Goal: Information Seeking & Learning: Check status

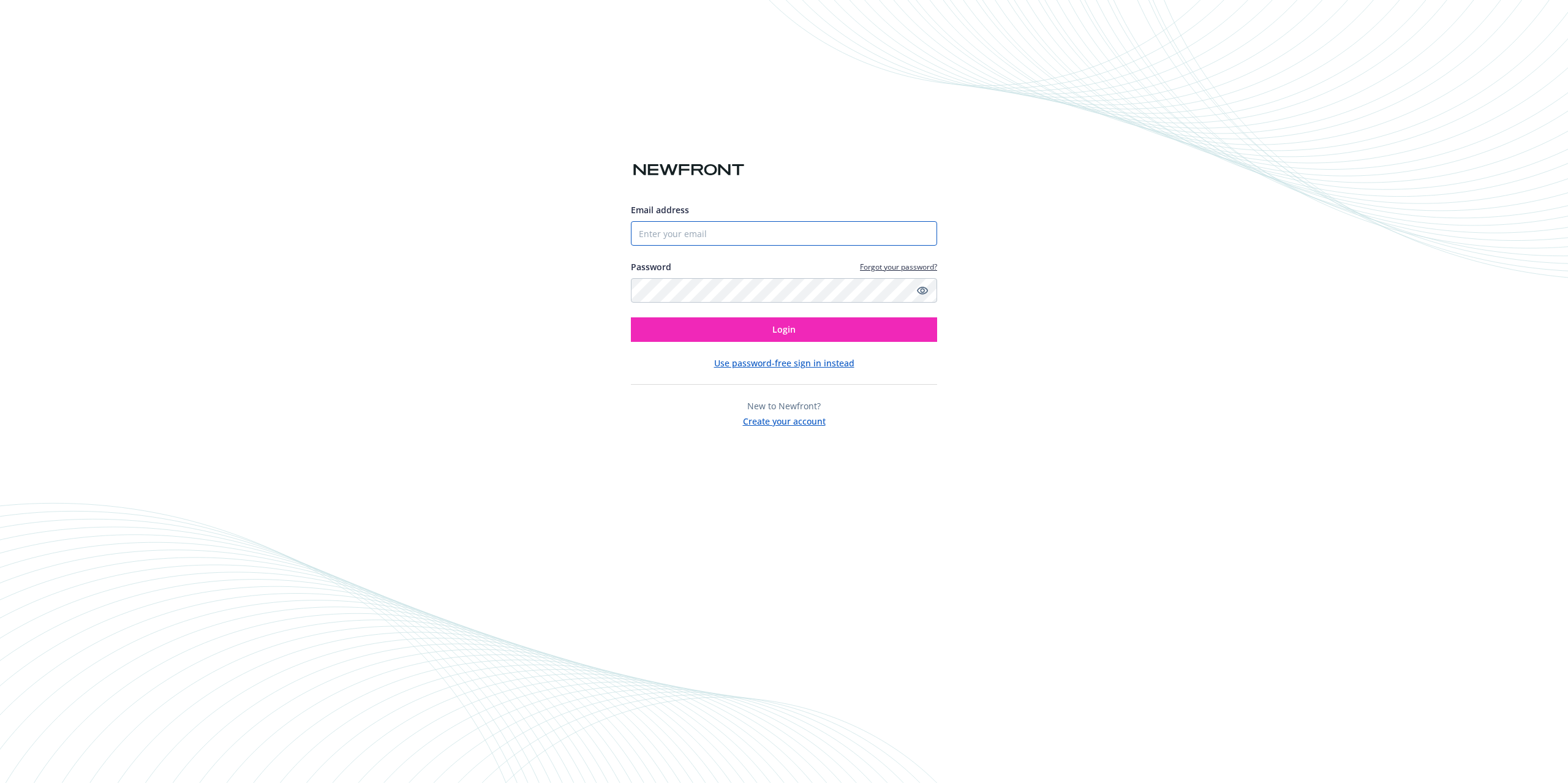
drag, startPoint x: 743, startPoint y: 226, endPoint x: 746, endPoint y: 237, distance: 11.4
click at [743, 226] on input "Email address" at bounding box center [784, 233] width 306 height 24
type input "[PERSON_NAME][EMAIL_ADDRESS][DOMAIN_NAME]"
click at [703, 331] on button "Login" at bounding box center [784, 329] width 306 height 24
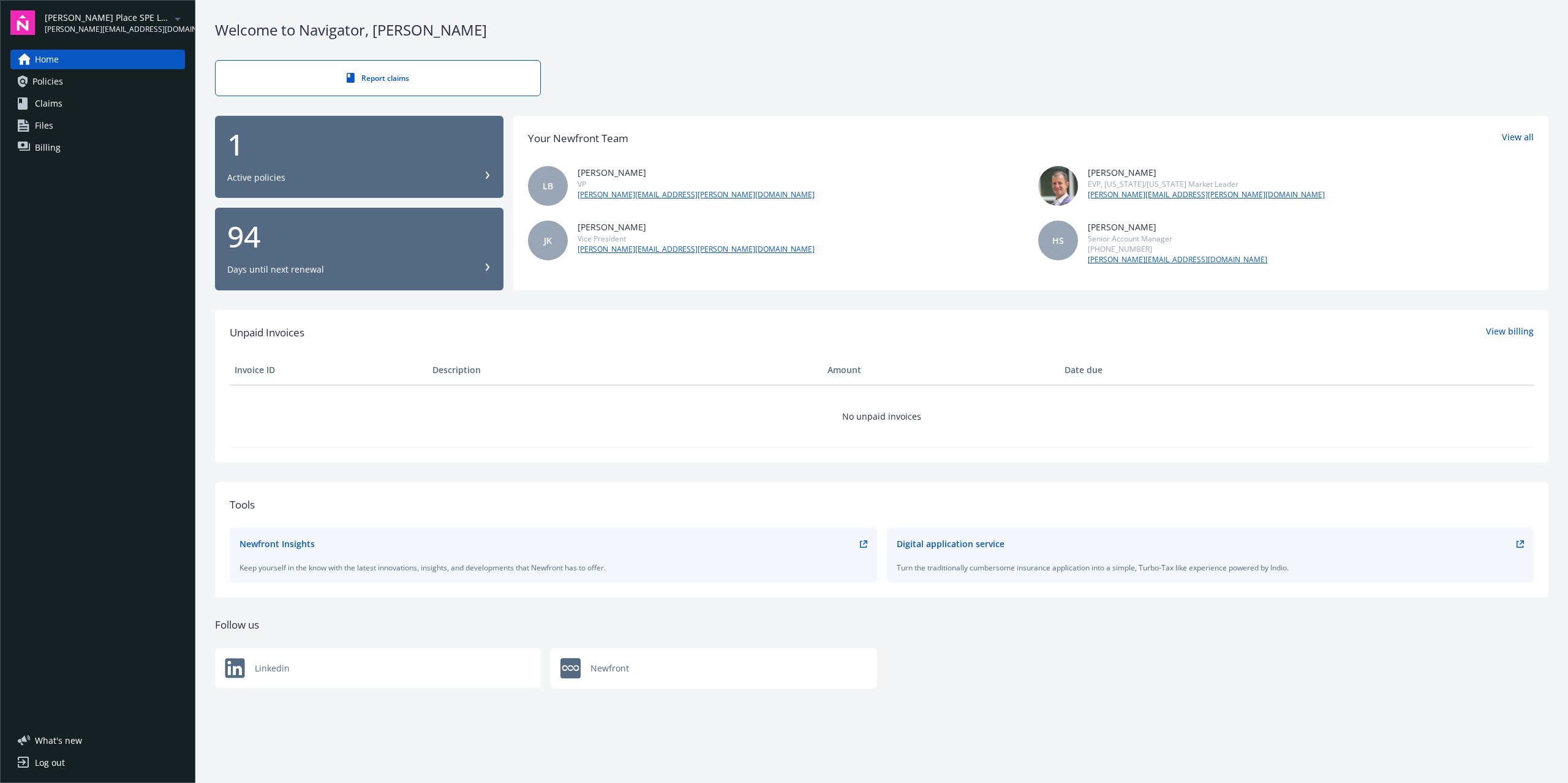
click at [133, 13] on span "[PERSON_NAME] Place SPE LLC" at bounding box center [107, 17] width 126 height 13
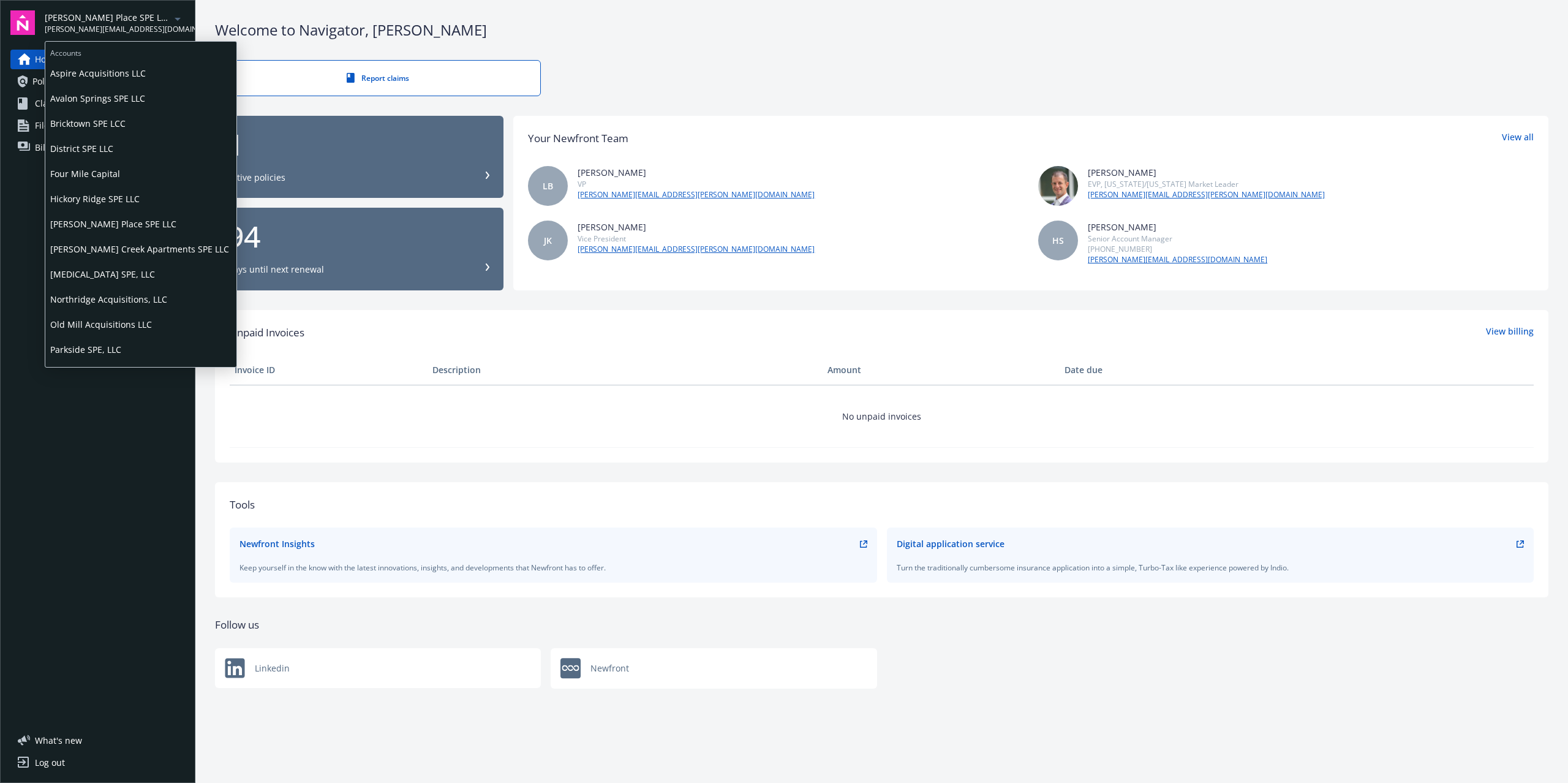
click at [116, 71] on span "Aspire Acquisitions LLC" at bounding box center [141, 73] width 181 height 25
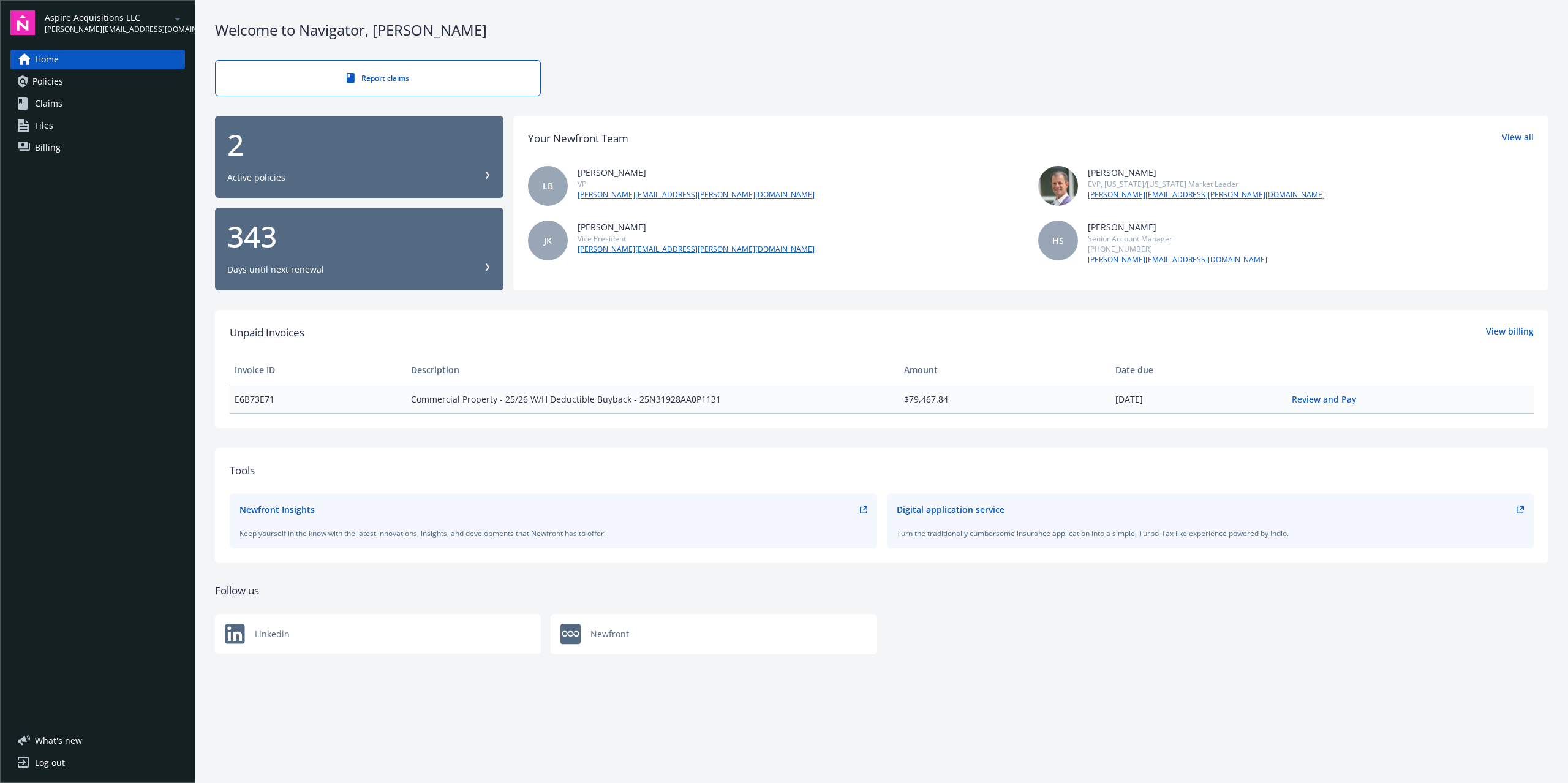
click at [346, 159] on div "2" at bounding box center [359, 144] width 264 height 29
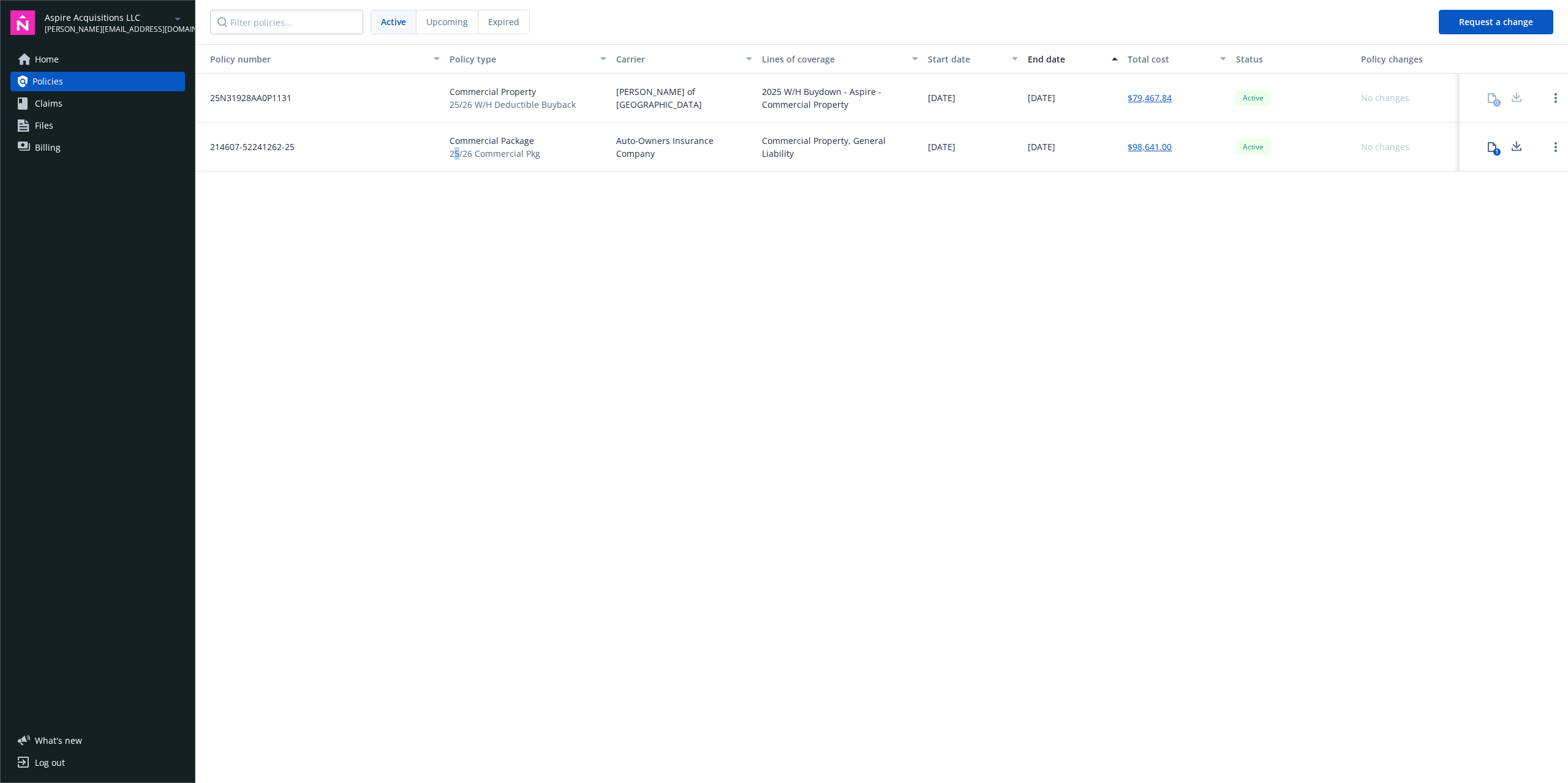
click at [459, 249] on div "Policy number Policy type Carrier Lines of coverage Start date End date Total c…" at bounding box center [882, 412] width 1373 height 738
click at [439, 204] on div "Policy number Policy type Carrier Lines of coverage Start date End date Total c…" at bounding box center [882, 412] width 1373 height 738
click at [1150, 99] on link "$79,467.84" at bounding box center [1149, 98] width 44 height 13
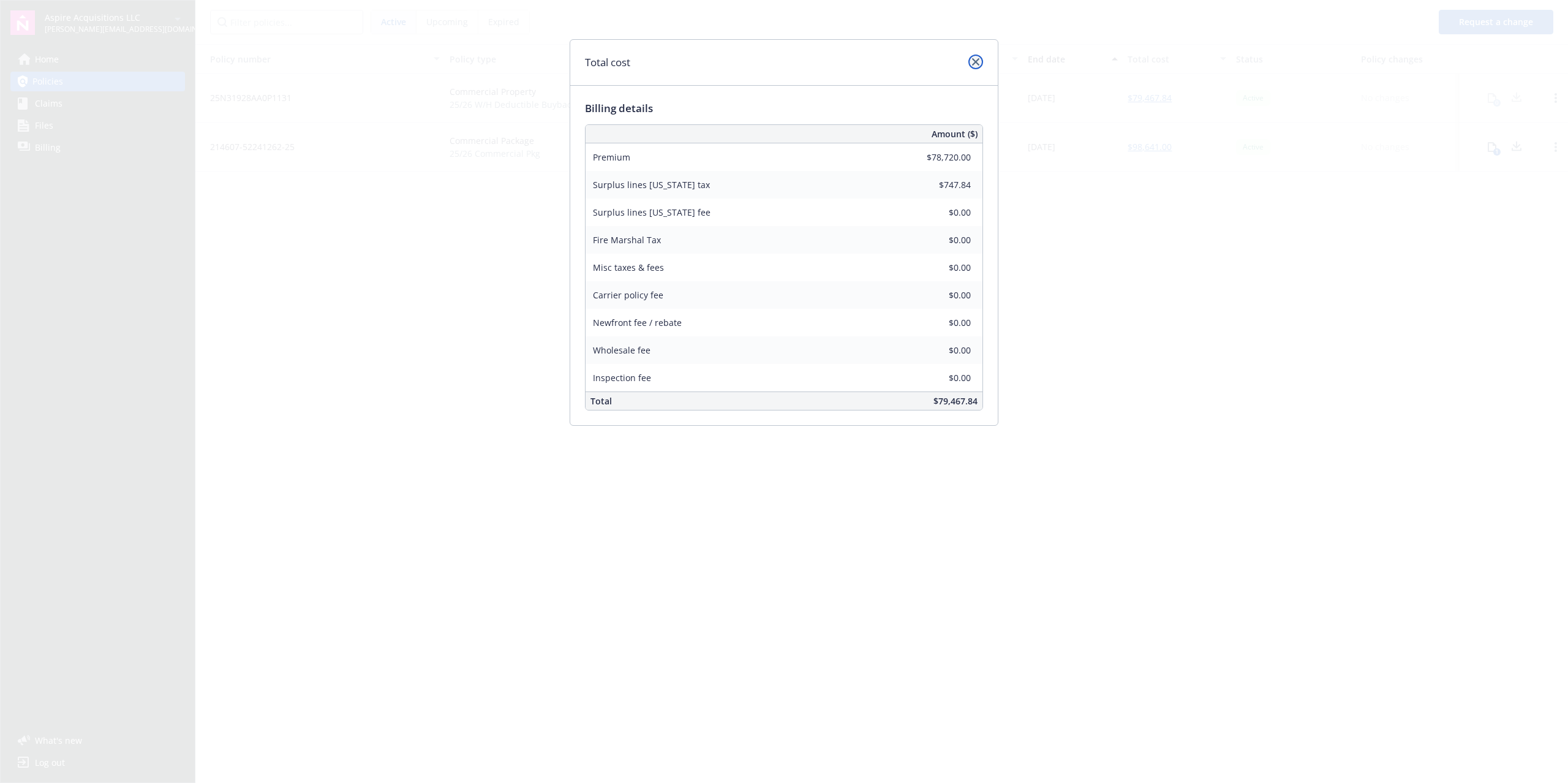
click at [974, 64] on icon "close" at bounding box center [976, 61] width 8 height 8
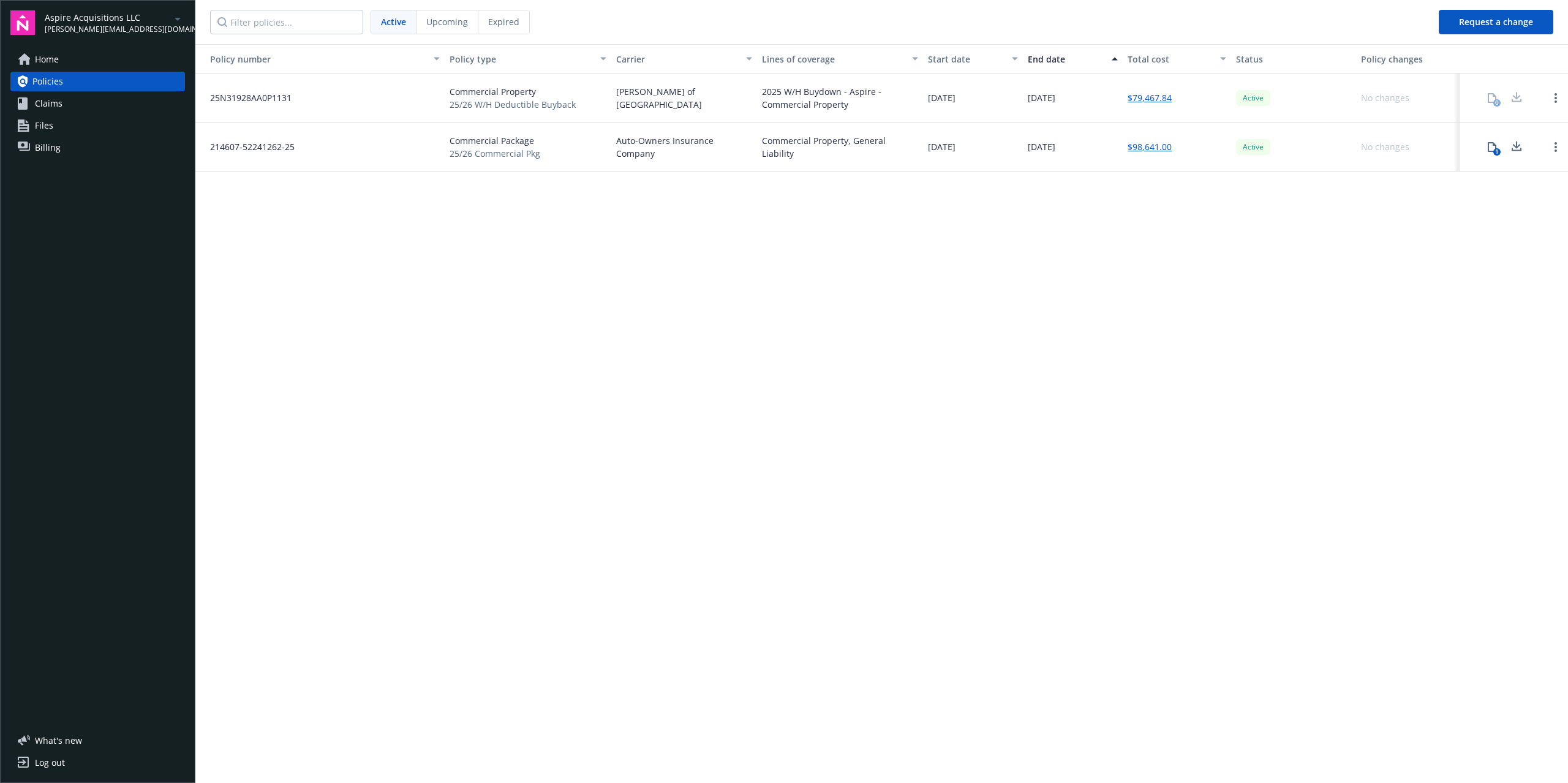
click at [900, 293] on div "Policy number Policy type Carrier Lines of coverage Start date End date Total c…" at bounding box center [882, 412] width 1373 height 738
click at [899, 290] on div "Policy number Policy type Carrier Lines of coverage Start date End date Total c…" at bounding box center [882, 412] width 1373 height 738
click at [900, 290] on div "Policy number Policy type Carrier Lines of coverage Start date End date Total c…" at bounding box center [882, 412] width 1373 height 738
drag, startPoint x: 929, startPoint y: 278, endPoint x: 914, endPoint y: 293, distance: 21.2
click at [914, 293] on div "Policy number Policy type Carrier Lines of coverage Start date End date Total c…" at bounding box center [882, 412] width 1373 height 738
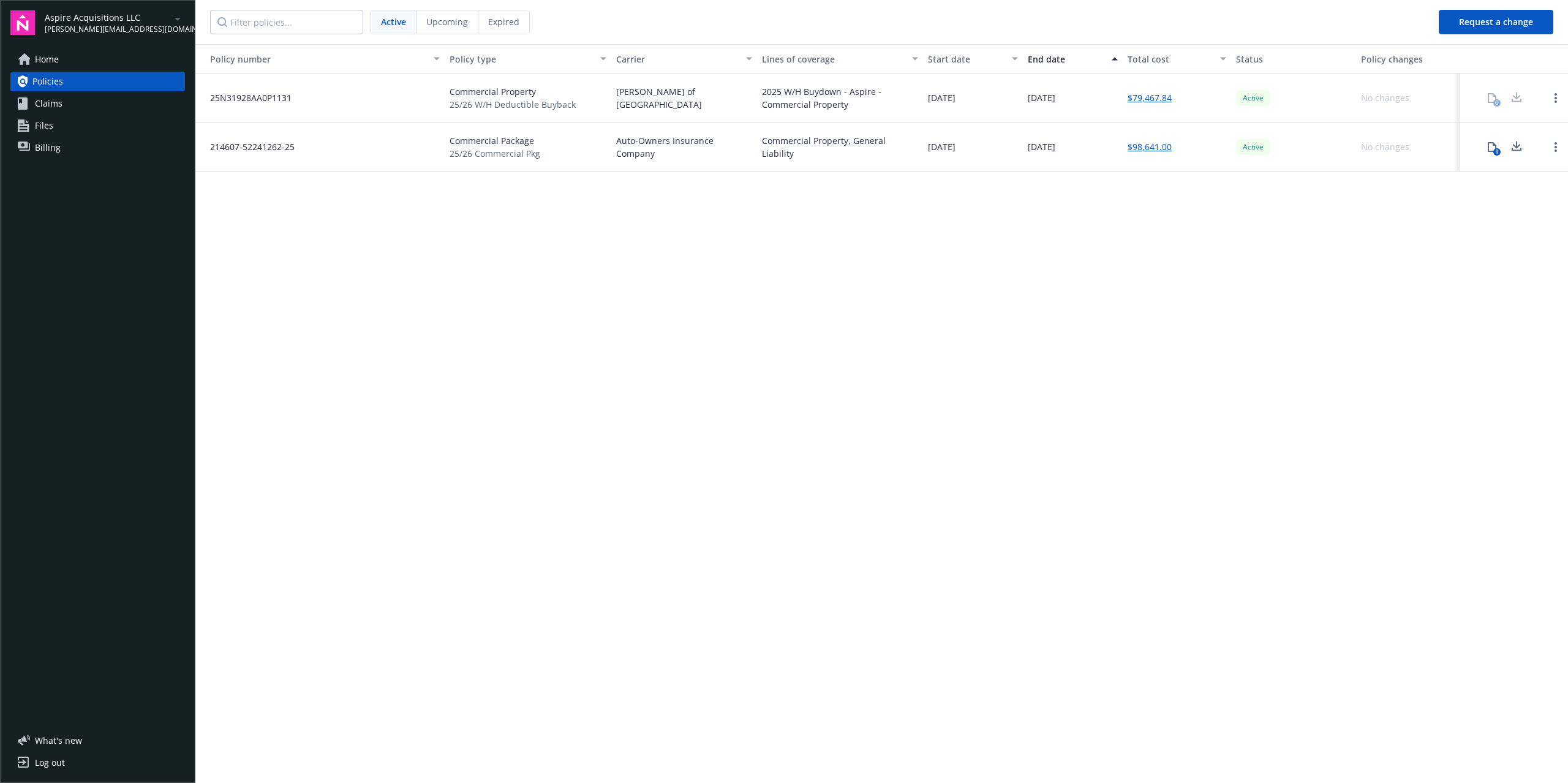
click at [905, 283] on div "Policy number Policy type Carrier Lines of coverage Start date End date Total c…" at bounding box center [882, 412] width 1373 height 738
click at [892, 330] on div "Policy number Policy type Carrier Lines of coverage Start date End date Total c…" at bounding box center [882, 412] width 1373 height 738
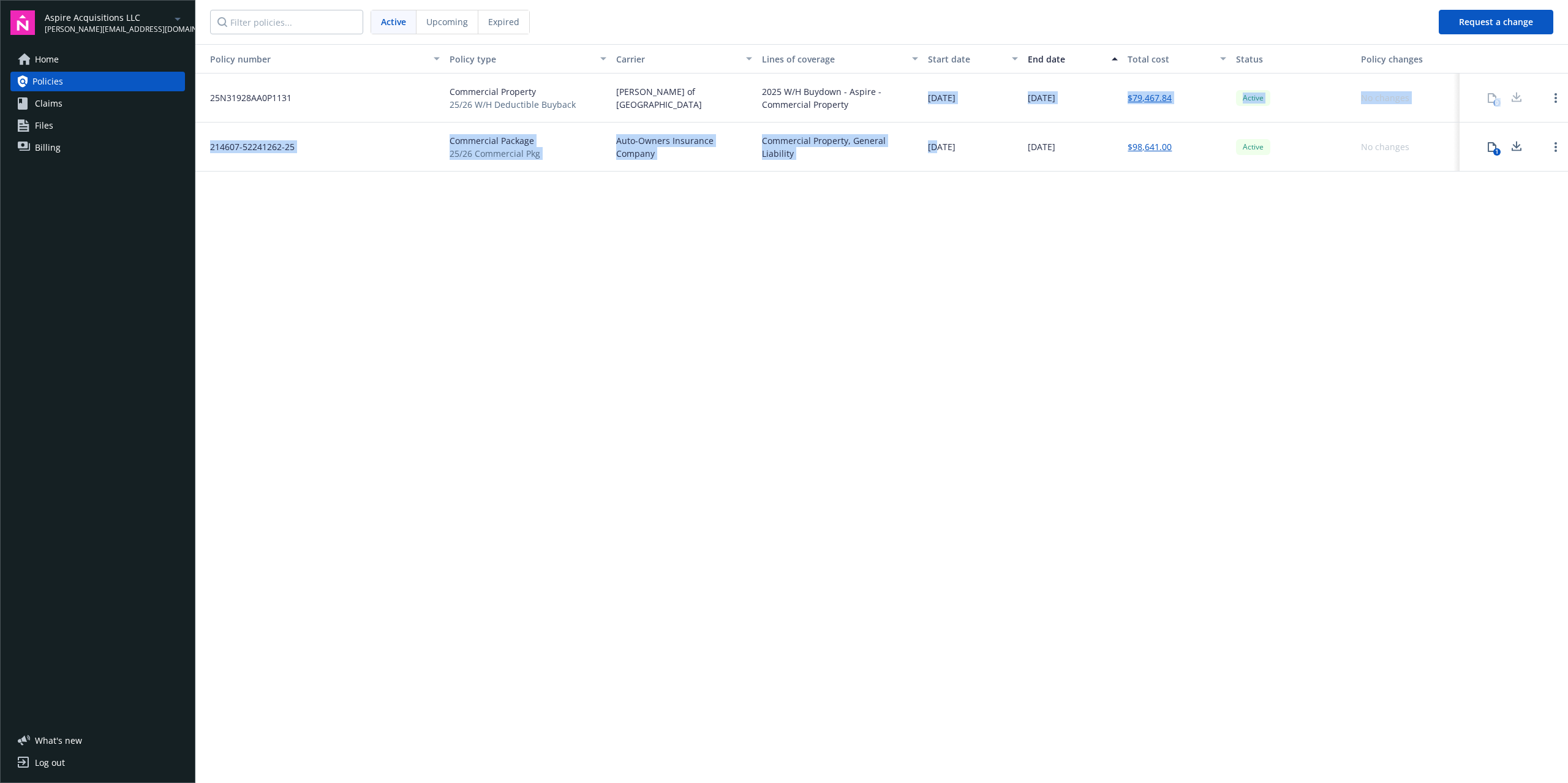
drag, startPoint x: 930, startPoint y: 118, endPoint x: 944, endPoint y: 135, distance: 22.0
click at [942, 135] on div "25N31928AA0P1131 Commercial Property 25/26 W/H Deductible Buyback Lloyd's of Lo…" at bounding box center [882, 122] width 1373 height 98
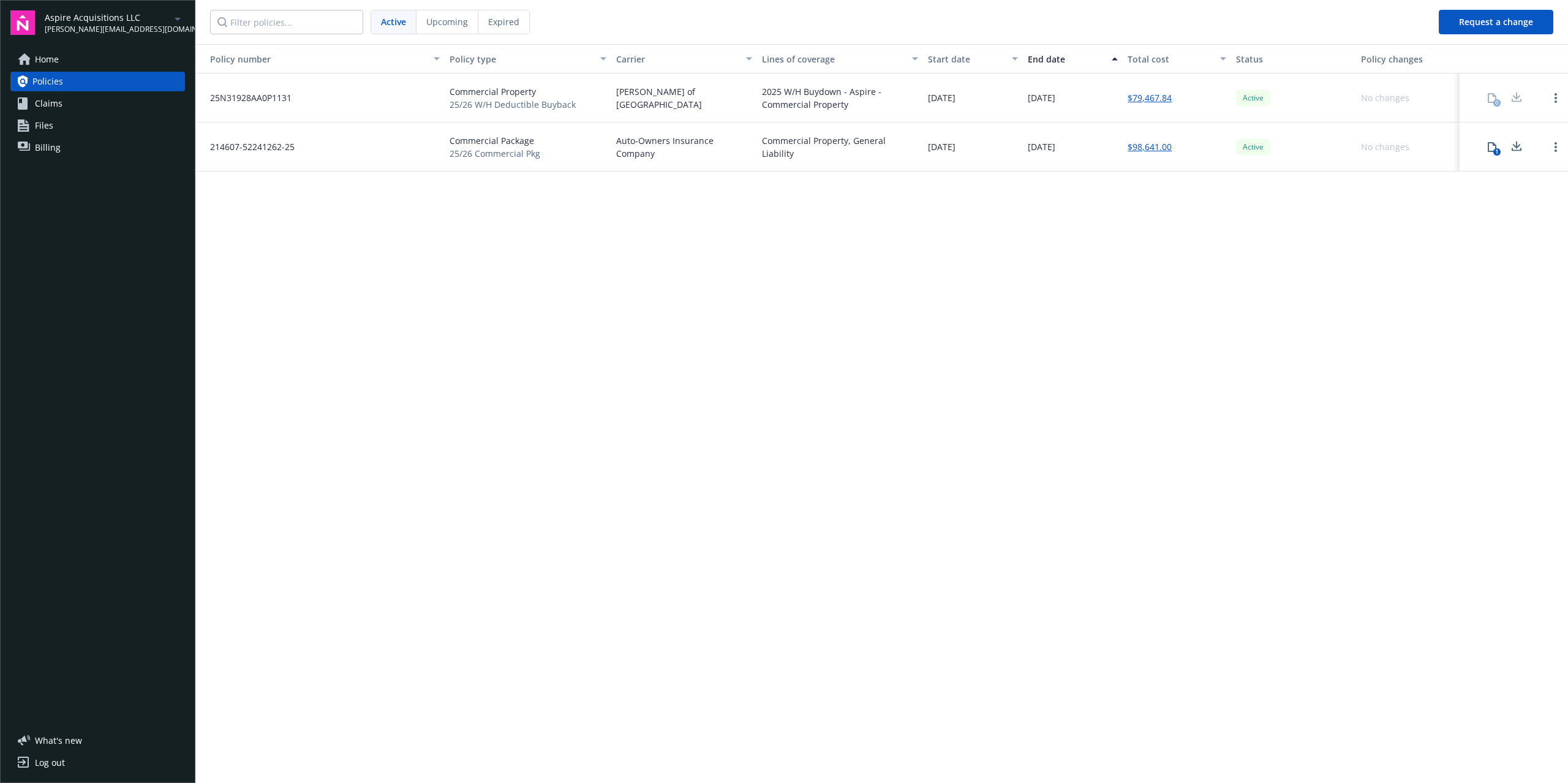
drag, startPoint x: 958, startPoint y: 224, endPoint x: 959, endPoint y: 216, distance: 8.1
click at [959, 222] on div "Policy number Policy type Carrier Lines of coverage Start date End date Total c…" at bounding box center [882, 412] width 1373 height 738
click at [543, 40] on nav "Active Upcoming Expired" at bounding box center [812, 22] width 1234 height 44
